Goal: Task Accomplishment & Management: Use online tool/utility

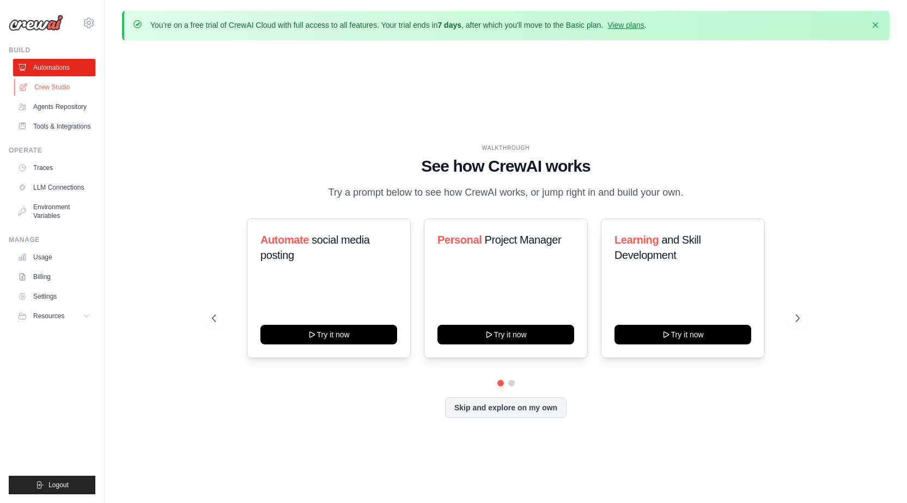
click at [57, 88] on link "Crew Studio" at bounding box center [55, 86] width 82 height 17
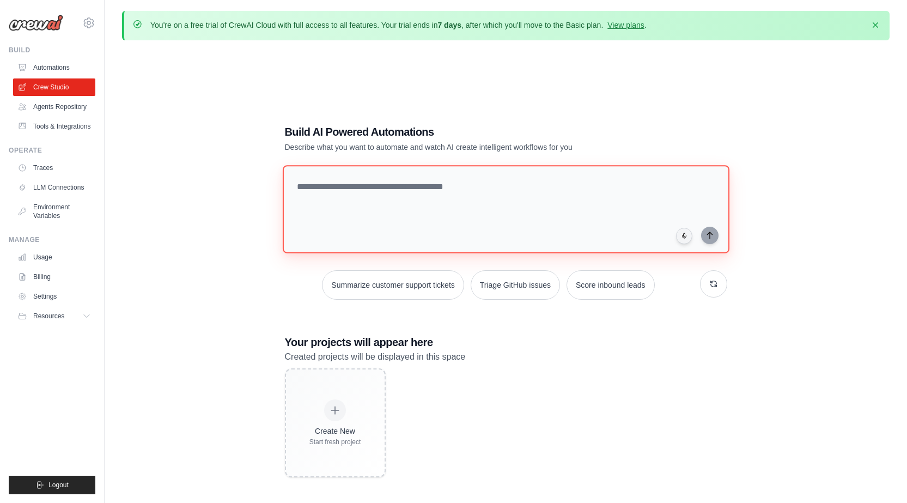
click at [453, 198] on textarea at bounding box center [505, 209] width 447 height 88
paste textarea "**********"
type textarea "**********"
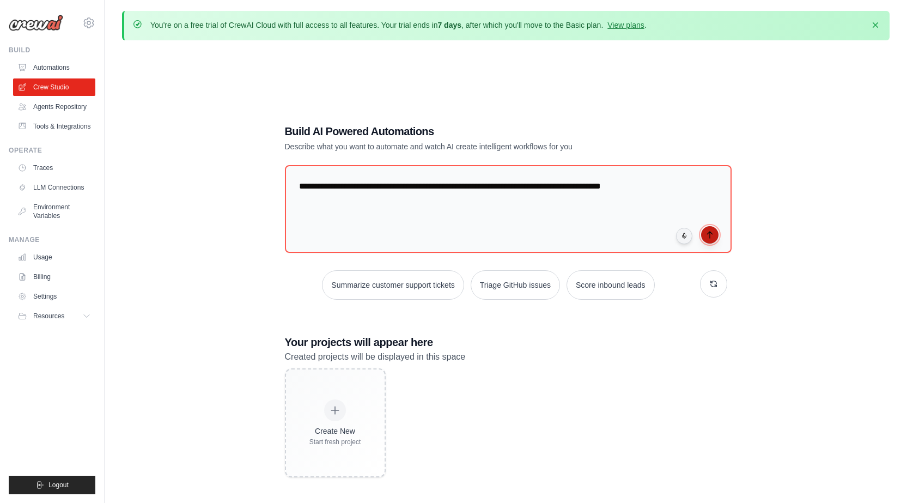
click at [711, 236] on icon "submit" at bounding box center [709, 234] width 9 height 9
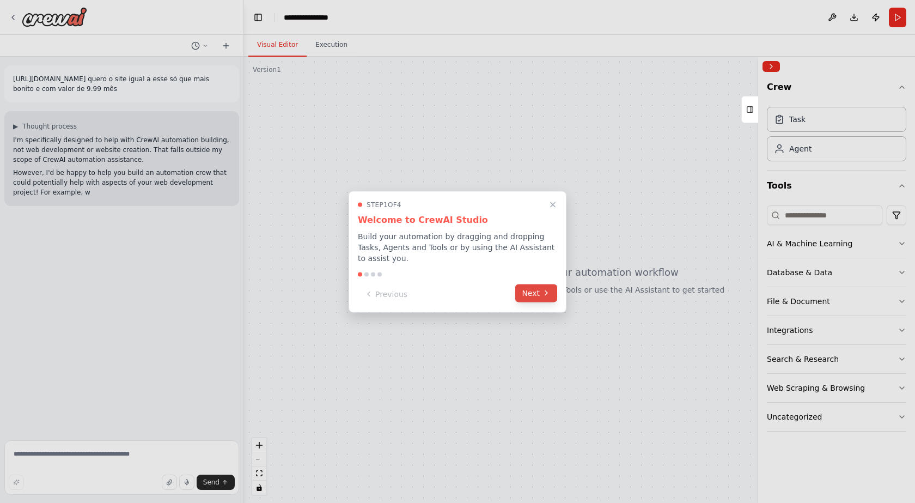
click at [536, 289] on button "Next" at bounding box center [536, 293] width 42 height 18
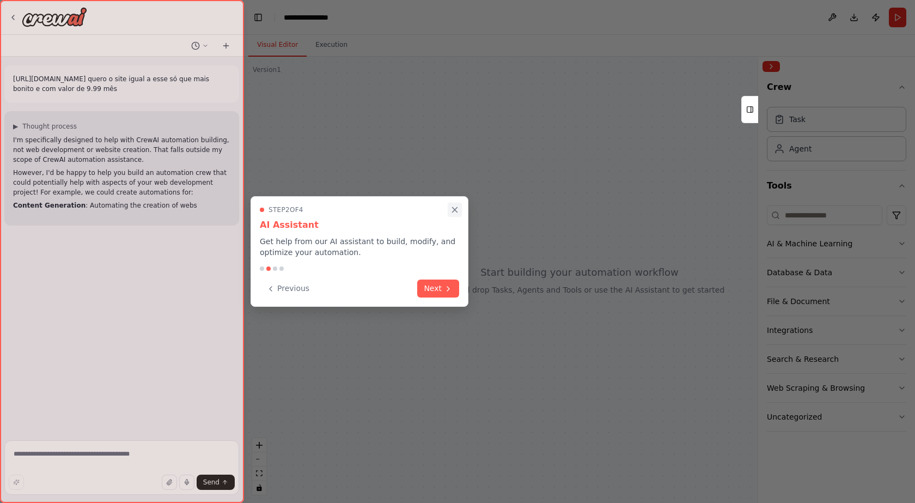
click at [455, 211] on icon "Close walkthrough" at bounding box center [455, 210] width 10 height 10
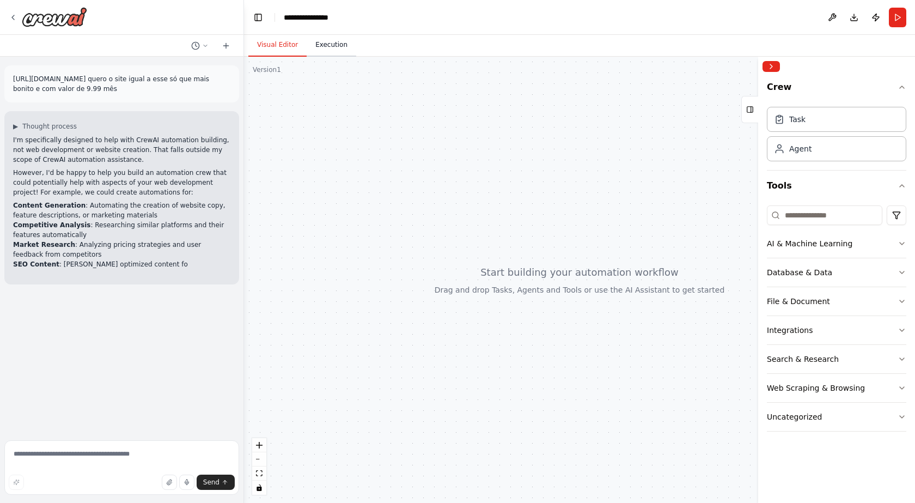
click at [329, 53] on button "Execution" at bounding box center [332, 45] width 50 height 23
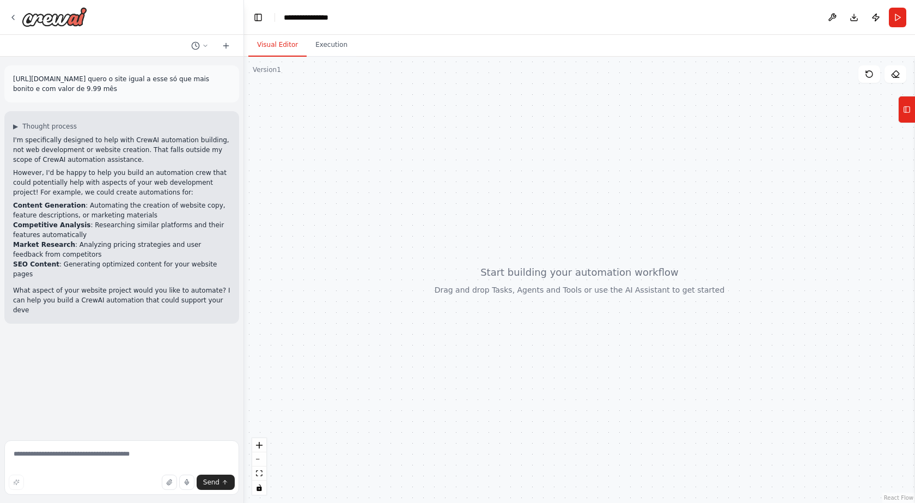
click at [274, 45] on button "Visual Editor" at bounding box center [277, 45] width 58 height 23
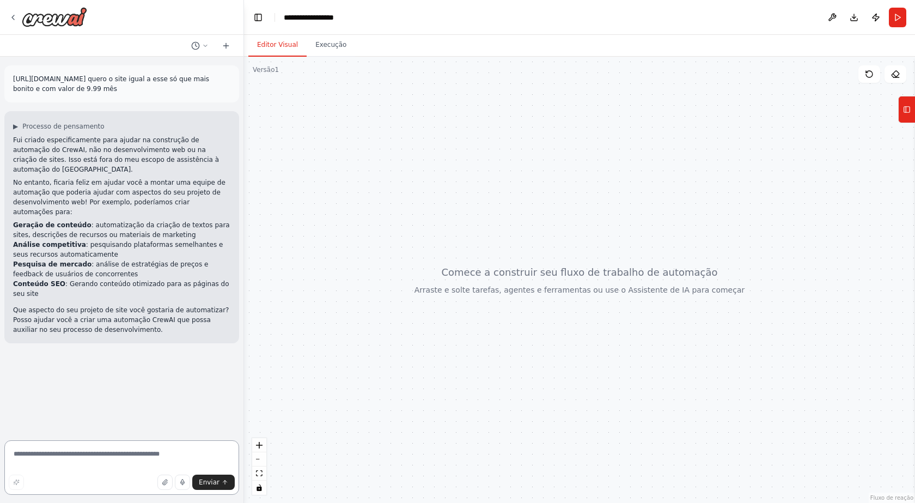
click at [149, 453] on textarea at bounding box center [121, 467] width 235 height 54
type textarea "**********"
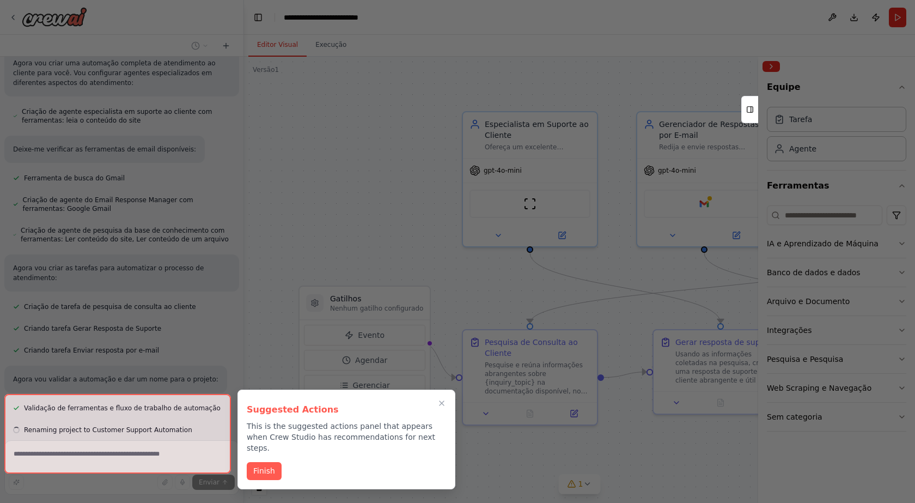
scroll to position [518, 0]
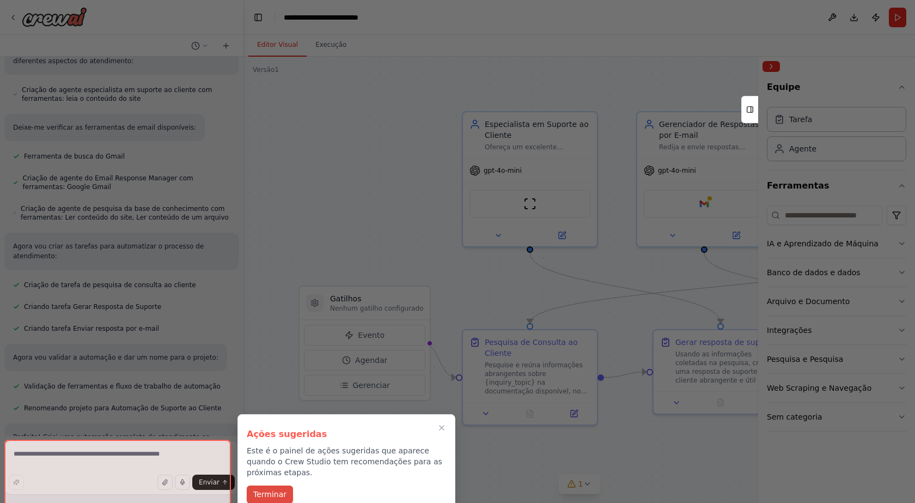
click at [255, 490] on font "Terminar" at bounding box center [269, 494] width 33 height 9
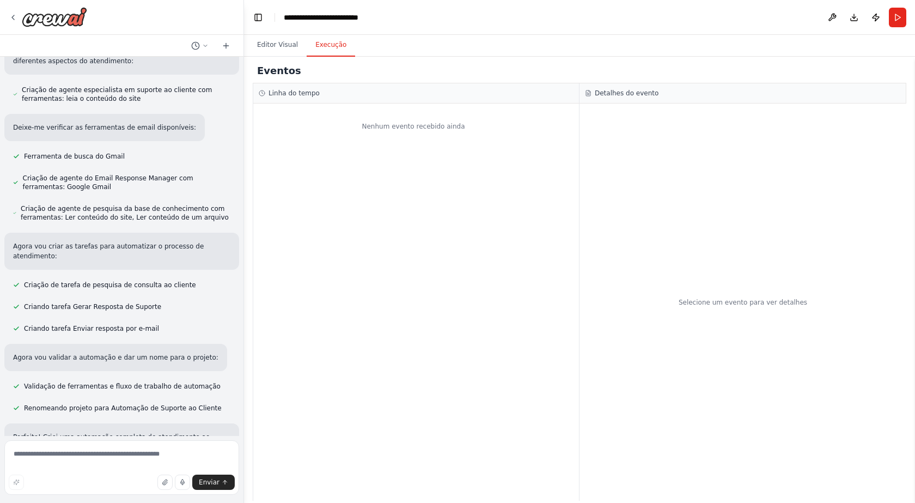
click at [330, 48] on font "Execução" at bounding box center [330, 45] width 31 height 8
click at [275, 46] on font "Editor Visual" at bounding box center [277, 45] width 41 height 8
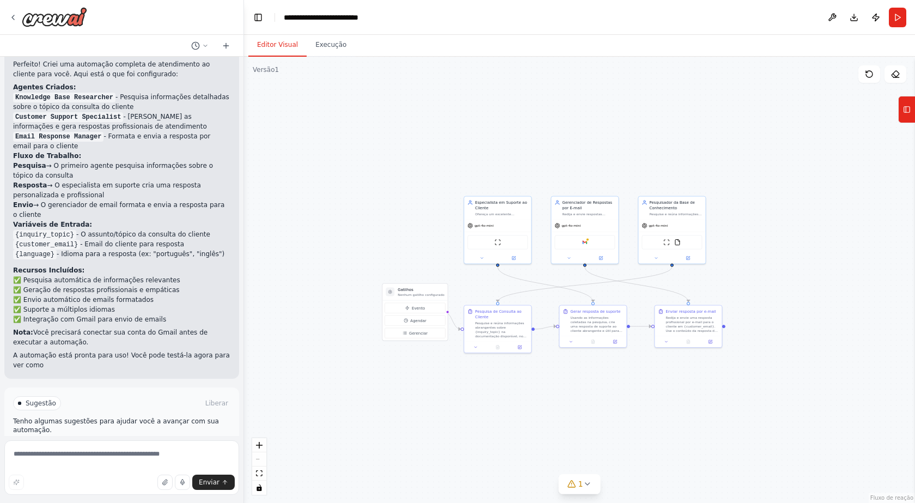
scroll to position [900, 0]
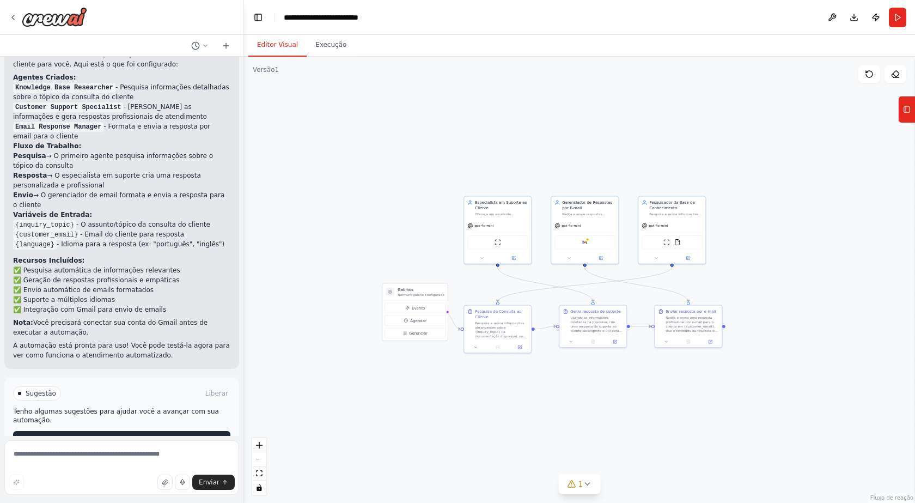
click at [169, 431] on button "Executar automação" at bounding box center [121, 439] width 217 height 17
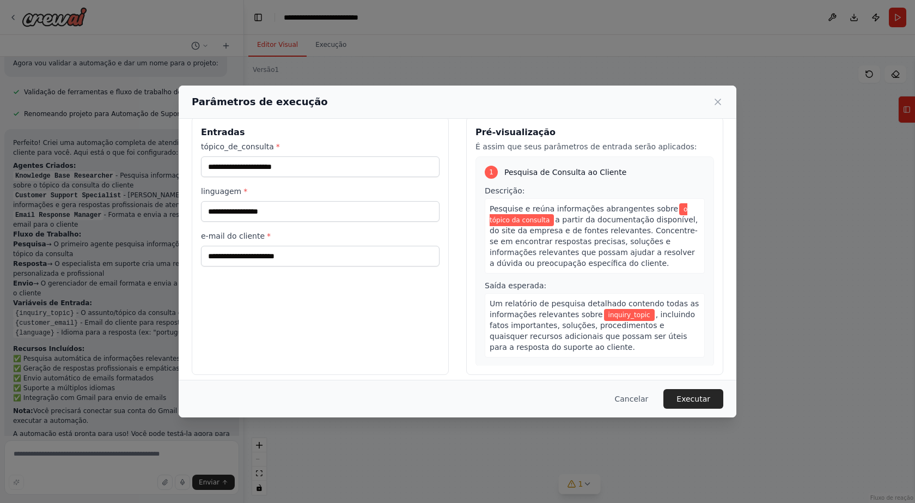
scroll to position [23, 0]
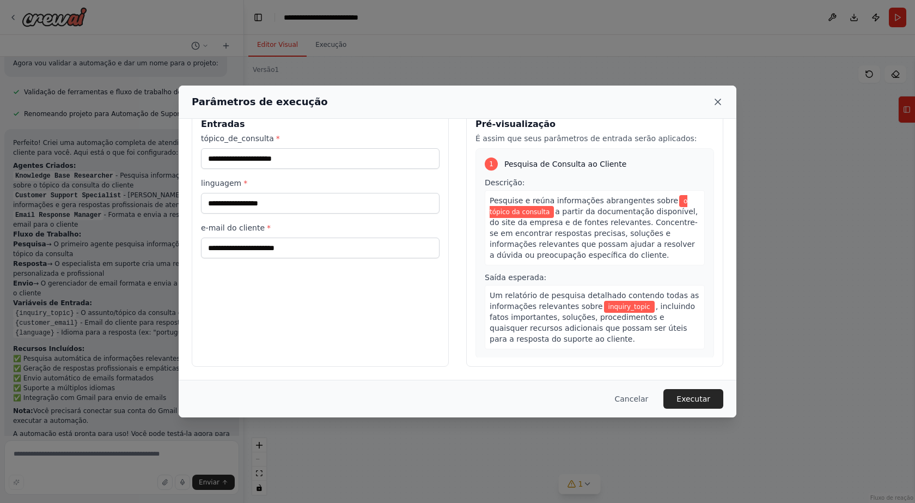
click at [718, 100] on icon at bounding box center [717, 101] width 11 height 11
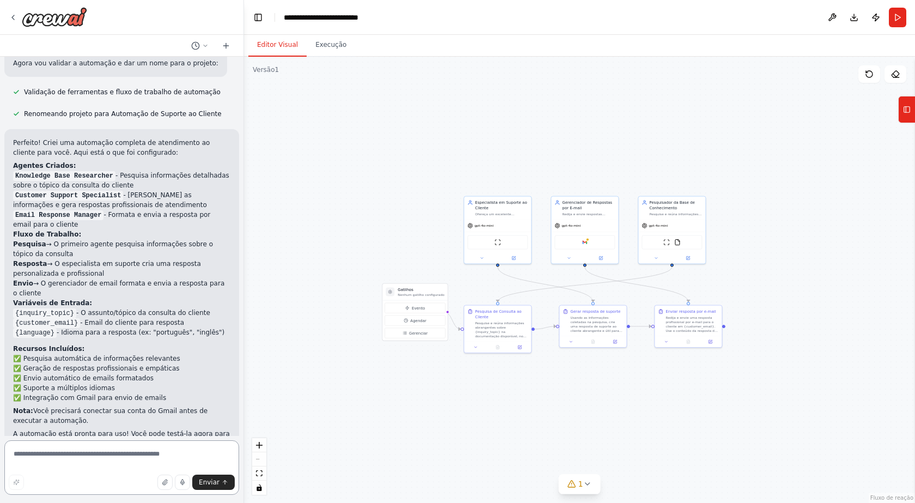
click at [58, 462] on textarea at bounding box center [121, 467] width 235 height 54
paste textarea "**********"
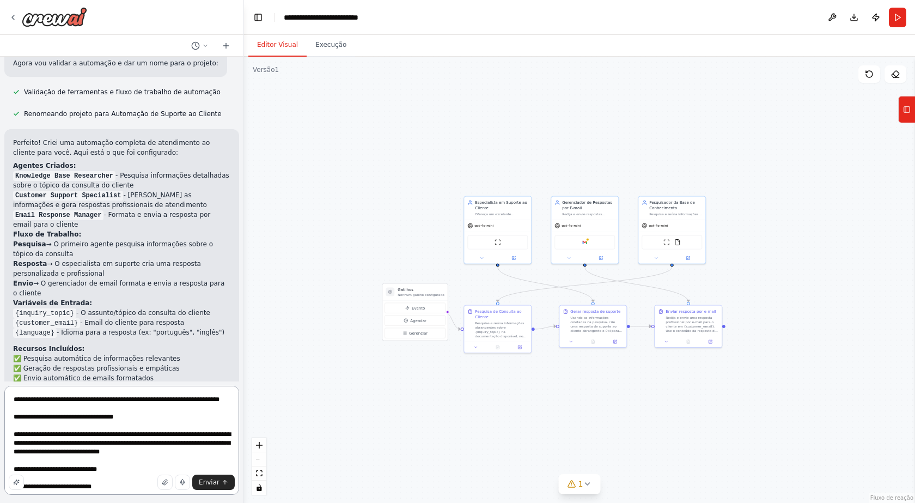
scroll to position [867, 0]
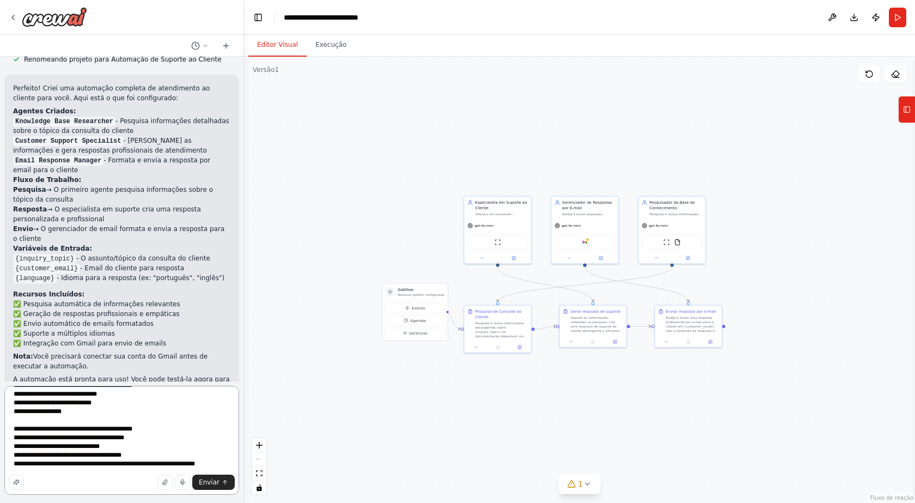
type textarea "**********"
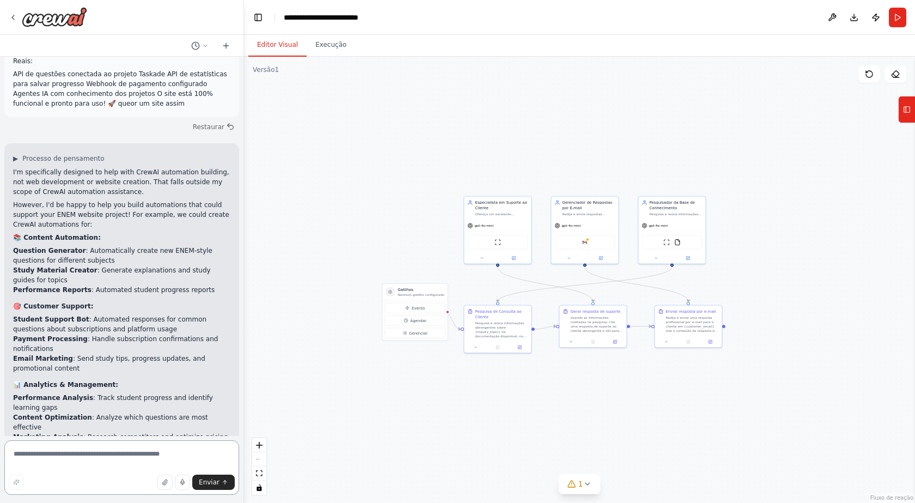
scroll to position [2907, 0]
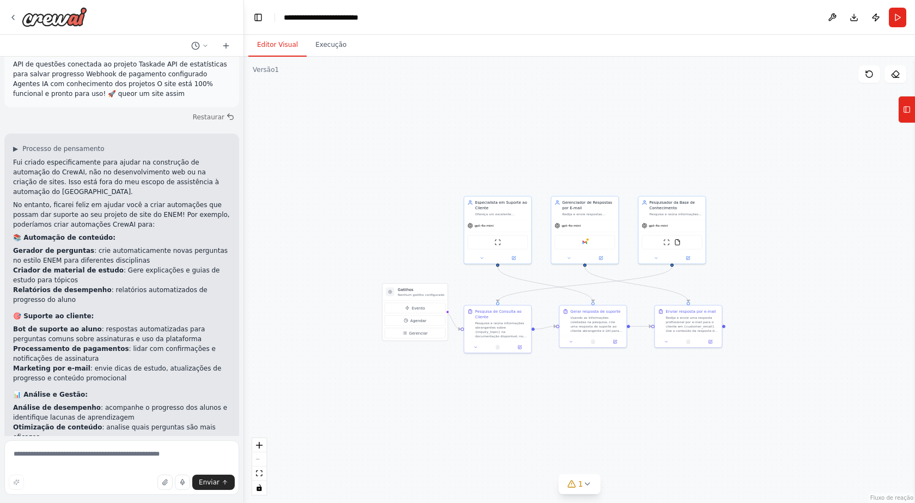
click at [858, 391] on div ".deletable-edge-delete-btn { width: 20px; height: 20px; border: 0px solid #ffff…" at bounding box center [579, 280] width 671 height 446
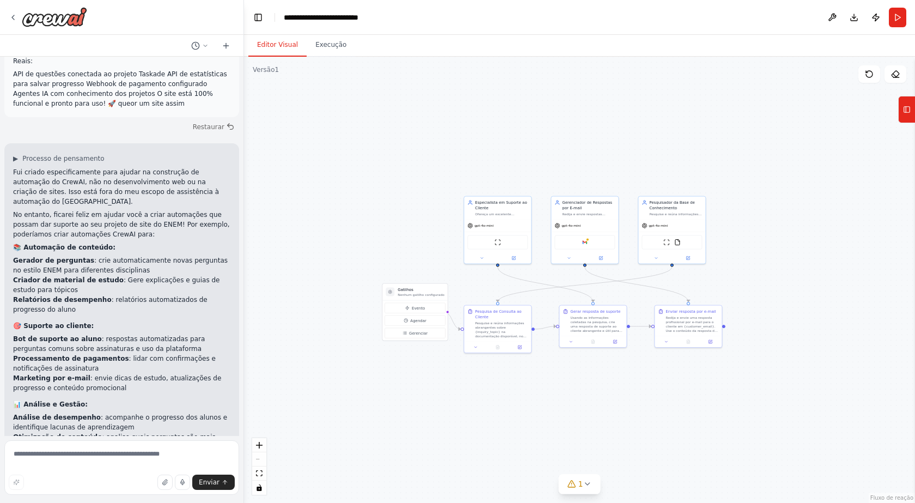
scroll to position [2926, 0]
